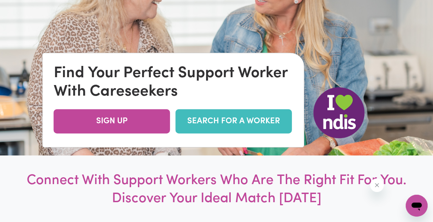
scroll to position [171, 0]
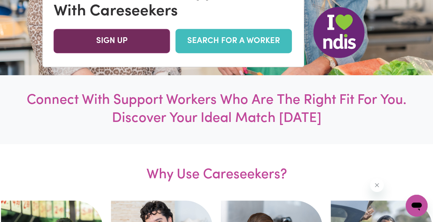
click at [134, 42] on link "SIGN UP" at bounding box center [112, 41] width 116 height 24
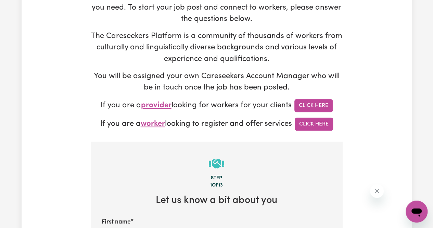
scroll to position [103, 0]
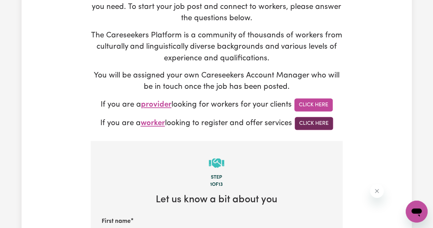
click at [310, 120] on link "Click Here" at bounding box center [314, 123] width 38 height 13
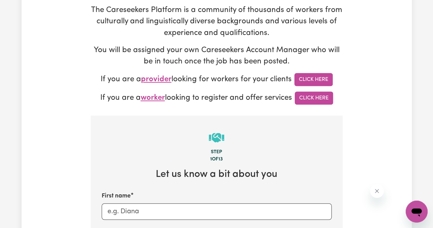
scroll to position [205, 0]
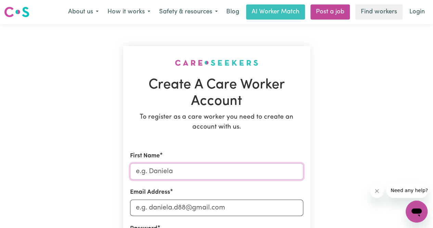
click at [168, 166] on input "First Name" at bounding box center [216, 171] width 173 height 16
type input "[PERSON_NAME]"
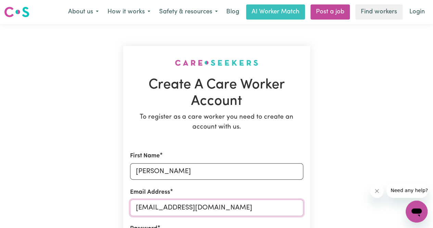
type input "[EMAIL_ADDRESS][DOMAIN_NAME]"
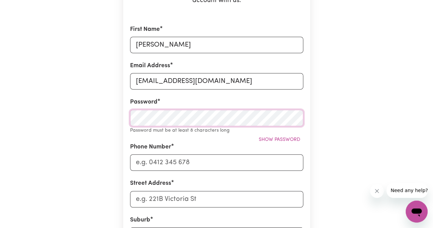
scroll to position [130, 0]
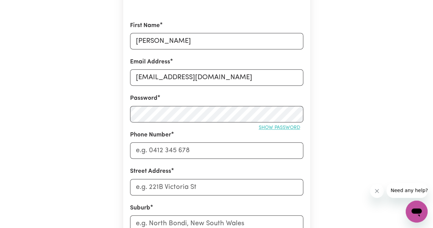
click at [275, 126] on span "Show password" at bounding box center [279, 127] width 41 height 5
click at [275, 126] on span "Hide password" at bounding box center [281, 127] width 38 height 5
click at [236, 150] on input "Phone Number" at bounding box center [216, 150] width 173 height 16
type input "0404775940"
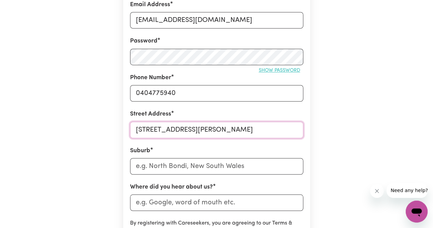
scroll to position [199, 0]
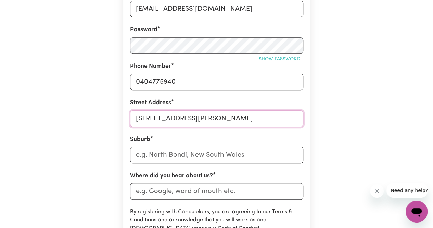
type input "[STREET_ADDRESS][PERSON_NAME]"
click at [242, 152] on input "text" at bounding box center [216, 154] width 173 height 16
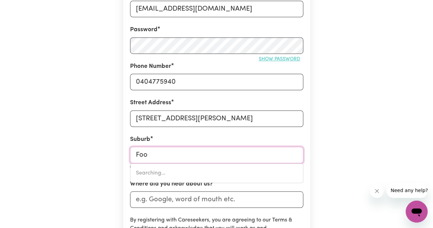
type input "Foot"
type input "FootSCRAY, Victoria, 3011"
type input "Foots"
type input "FootsCRAY, Victoria, 3011"
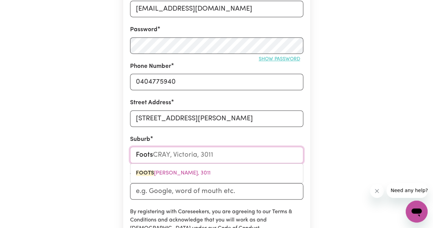
type input "Footsc"
type input "FootscRAY, Victoria, 3011"
type input "Footscr"
type input "FootscrAY, Victoria, 3011"
type input "Footscra"
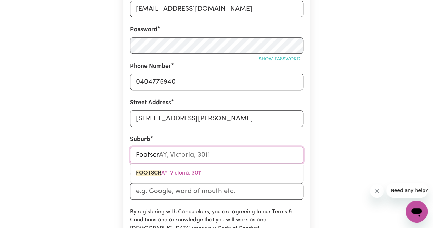
type input "FootscraY, Victoria, 3011"
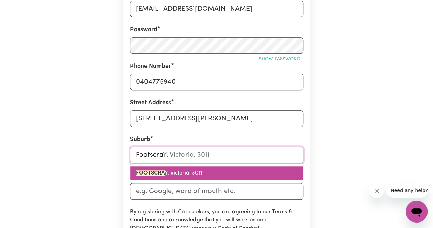
click at [203, 171] on link "FOOTSCRA Y, Victoria, 3011" at bounding box center [216, 173] width 172 height 14
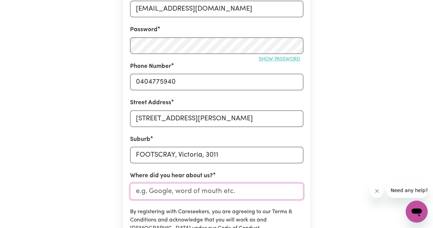
click at [196, 191] on input "Where did you hear about us?" at bounding box center [216, 191] width 173 height 16
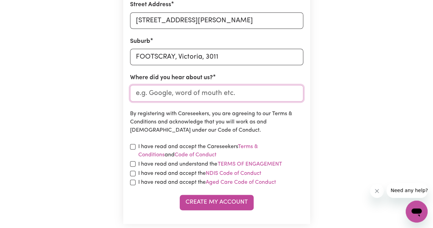
scroll to position [301, 0]
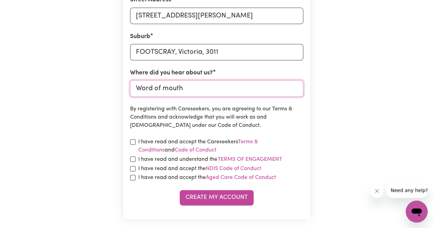
type input "Word of mouth"
click at [134, 141] on input "checkbox" at bounding box center [132, 141] width 5 height 5
checkbox input "true"
click at [131, 156] on input "checkbox" at bounding box center [132, 158] width 5 height 5
checkbox input "true"
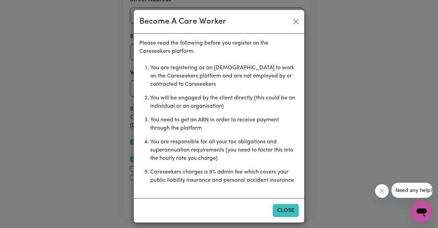
click at [285, 207] on button "Close" at bounding box center [286, 210] width 26 height 13
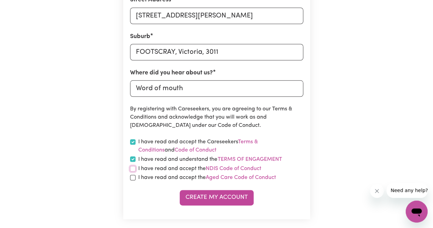
click at [132, 166] on input "checkbox" at bounding box center [132, 168] width 5 height 5
checkbox input "true"
click at [132, 176] on input "checkbox" at bounding box center [132, 177] width 5 height 5
checkbox input "true"
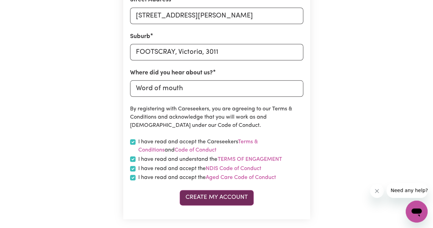
click at [212, 202] on button "Create My Account" at bounding box center [217, 197] width 74 height 15
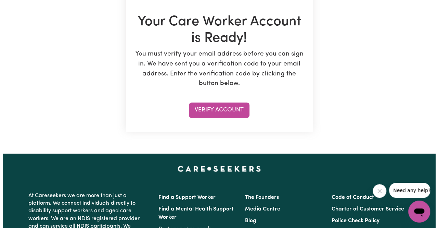
scroll to position [137, 0]
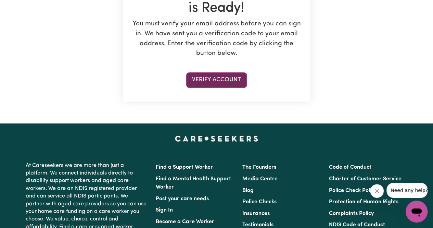
click at [231, 82] on button "Verify Account" at bounding box center [216, 79] width 61 height 15
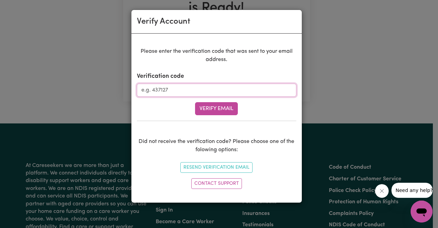
click at [204, 91] on input "Verification code" at bounding box center [216, 90] width 159 height 13
paste input "562327"
type input "562327"
click at [222, 109] on button "Verify Email" at bounding box center [216, 108] width 43 height 13
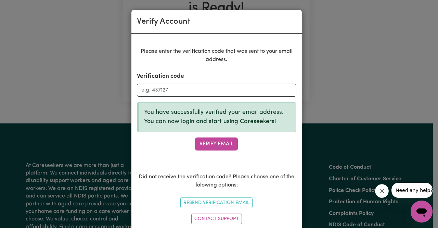
scroll to position [0, 0]
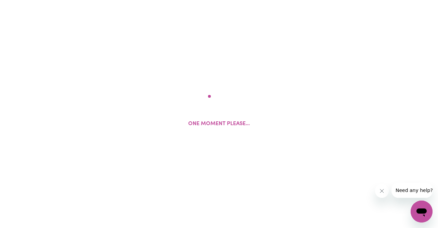
click at [213, 144] on div "One moment please..." at bounding box center [219, 114] width 438 height 228
